Goal: Transaction & Acquisition: Purchase product/service

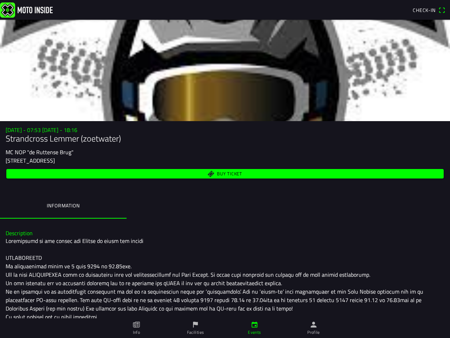
click at [225, 169] on span "Buy ticket" at bounding box center [225, 173] width 429 height 9
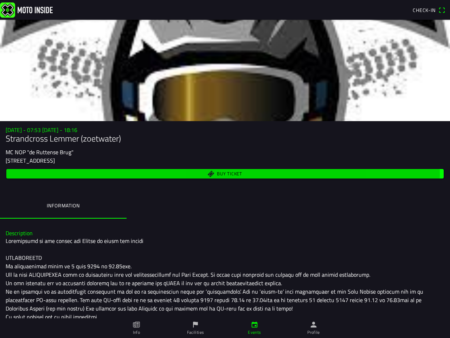
click at [429, 10] on span "Check-in" at bounding box center [424, 9] width 23 height 7
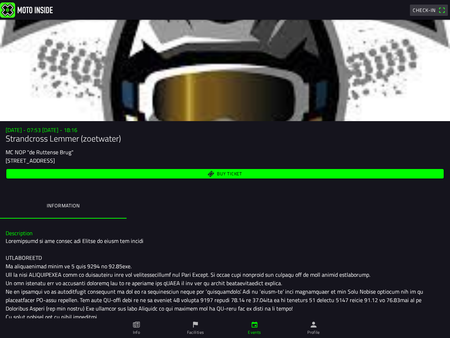
click at [225, 159] on div "[STREET_ADDRESS]" at bounding box center [225, 160] width 439 height 8
click at [225, 179] on div "Buy ticket" at bounding box center [225, 173] width 439 height 12
click at [222, 173] on span "Buy ticket" at bounding box center [229, 173] width 25 height 5
click at [63, 206] on ion-label "Information" at bounding box center [63, 206] width 33 height 8
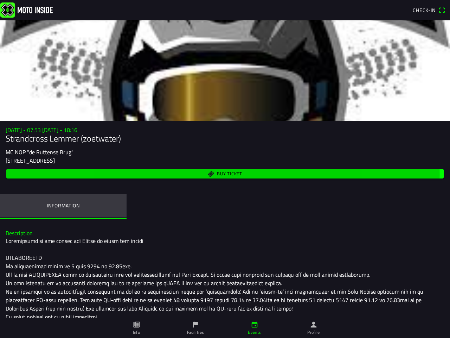
click at [136, 328] on icon "paper" at bounding box center [137, 324] width 8 height 8
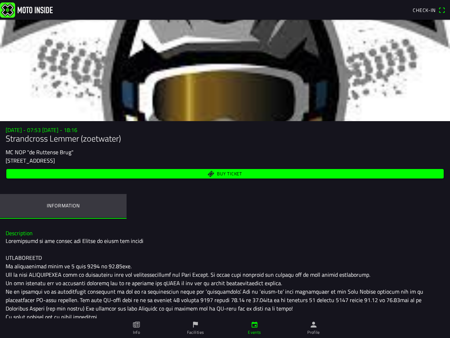
click at [196, 328] on icon "flag" at bounding box center [196, 324] width 8 height 8
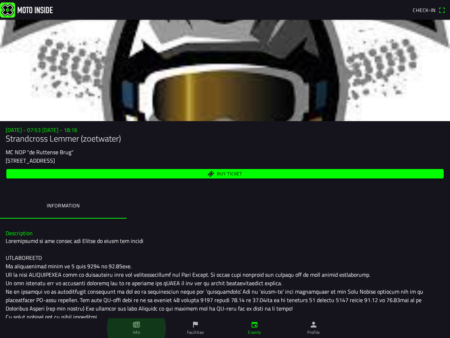
click at [255, 328] on icon "calendar" at bounding box center [255, 324] width 8 height 8
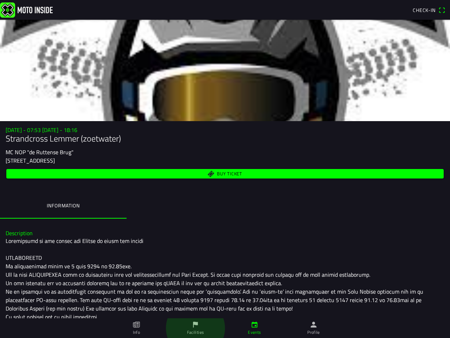
click at [314, 328] on icon "person" at bounding box center [314, 324] width 8 height 8
